Goal: Find specific page/section: Find specific page/section

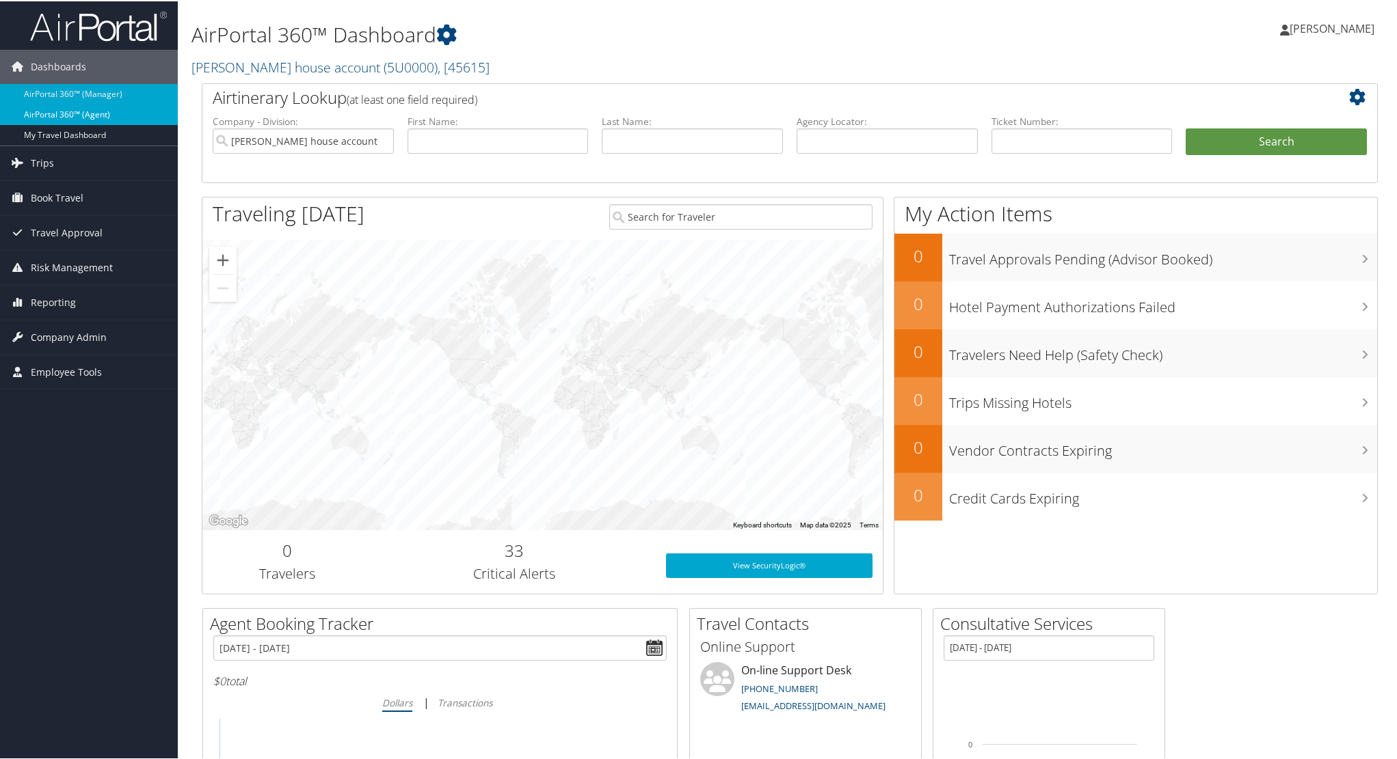
click at [131, 116] on link "AirPortal 360™ (Agent)" at bounding box center [89, 113] width 178 height 21
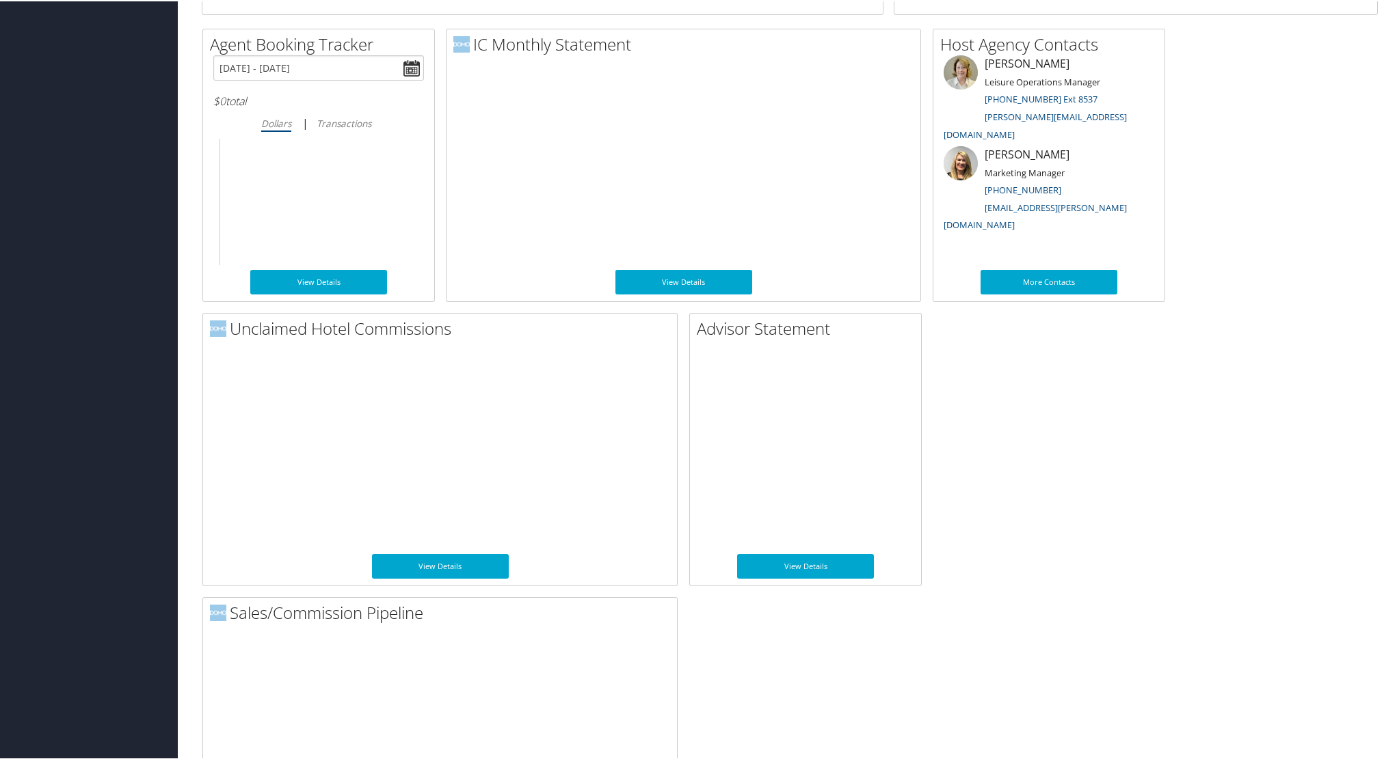
scroll to position [812, 0]
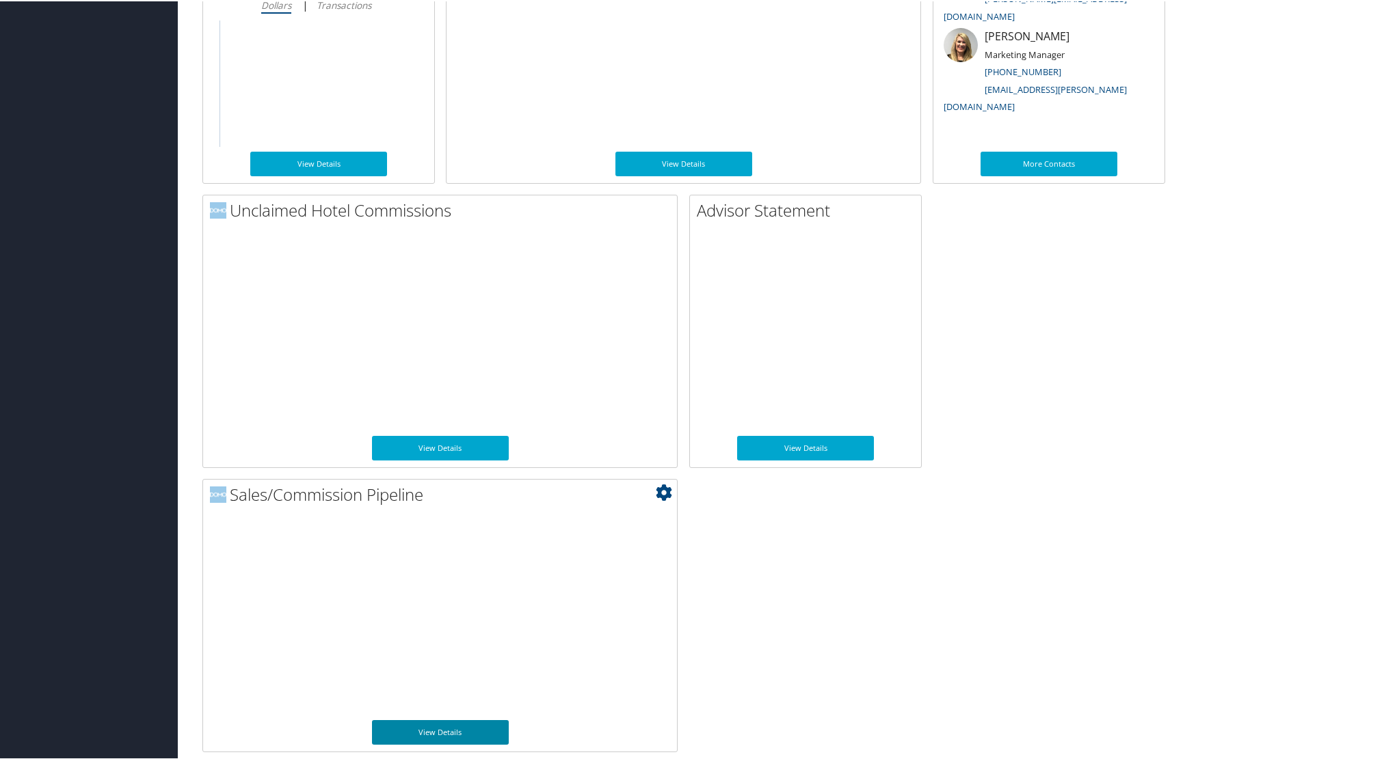
click at [469, 724] on link "View Details" at bounding box center [440, 731] width 137 height 25
